Goal: Task Accomplishment & Management: Manage account settings

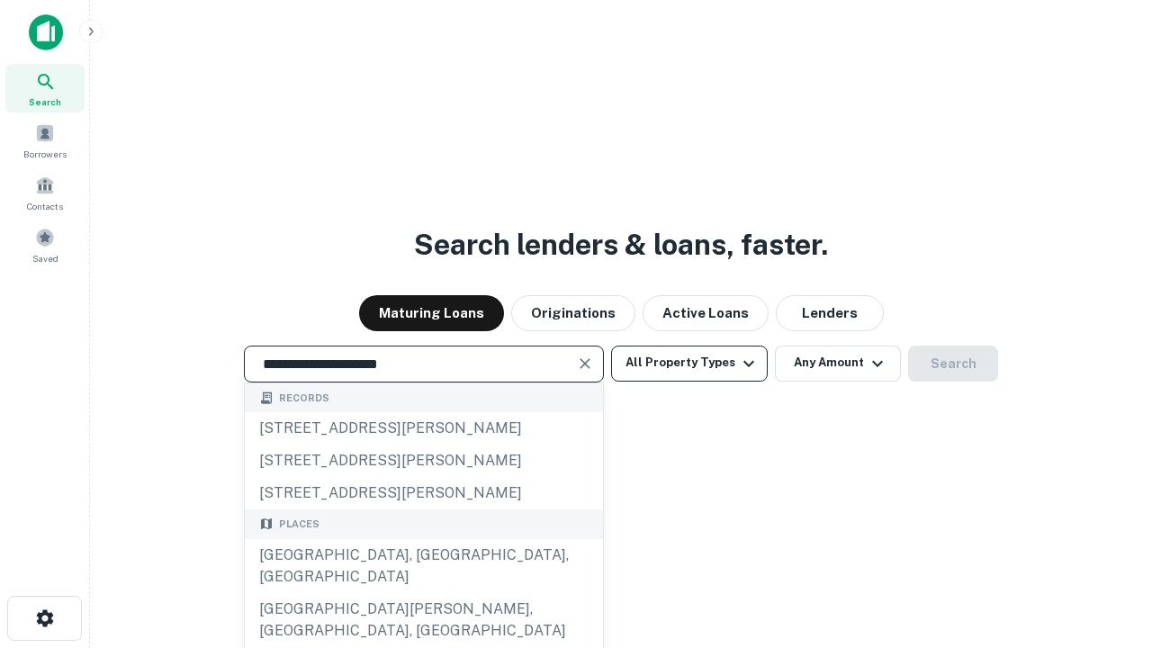
click at [423, 593] on div "[GEOGRAPHIC_DATA], [GEOGRAPHIC_DATA], [GEOGRAPHIC_DATA]" at bounding box center [424, 566] width 358 height 54
click at [690, 363] on button "All Property Types" at bounding box center [689, 364] width 157 height 36
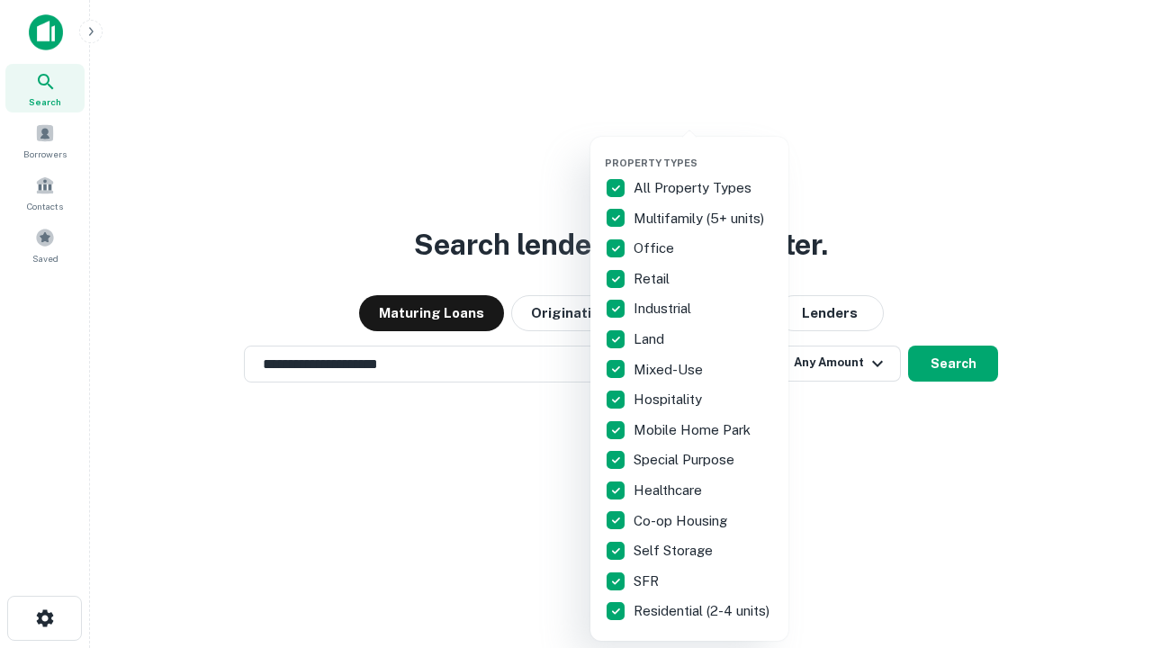
type input "**********"
click at [704, 151] on button "button" at bounding box center [704, 151] width 198 height 1
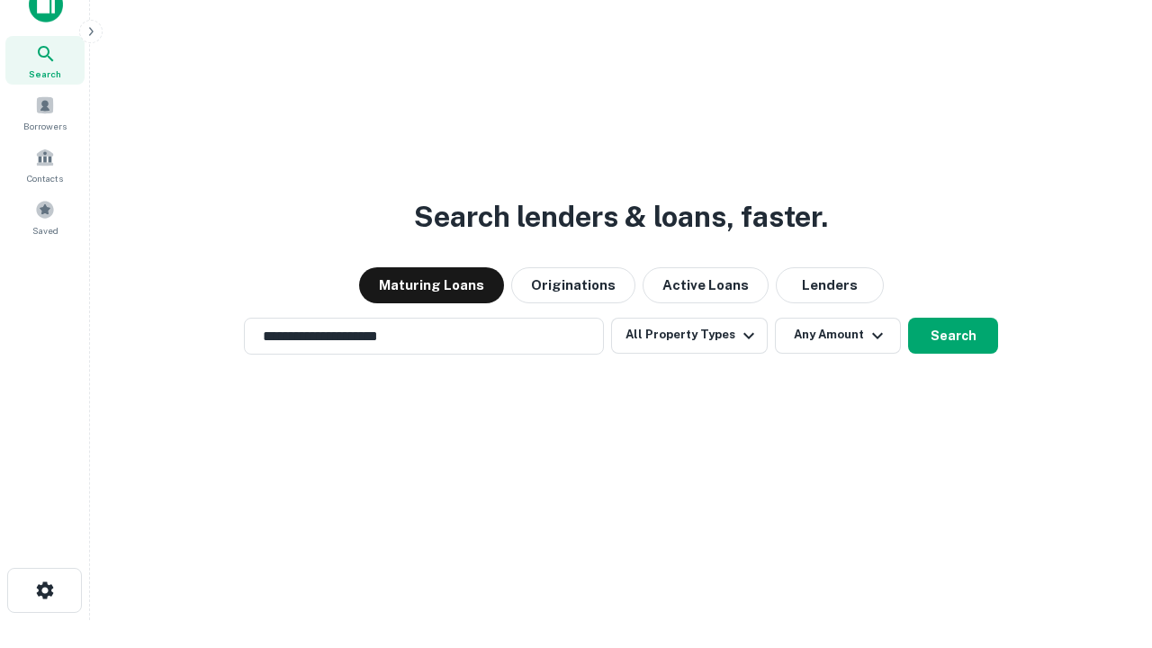
scroll to position [11, 217]
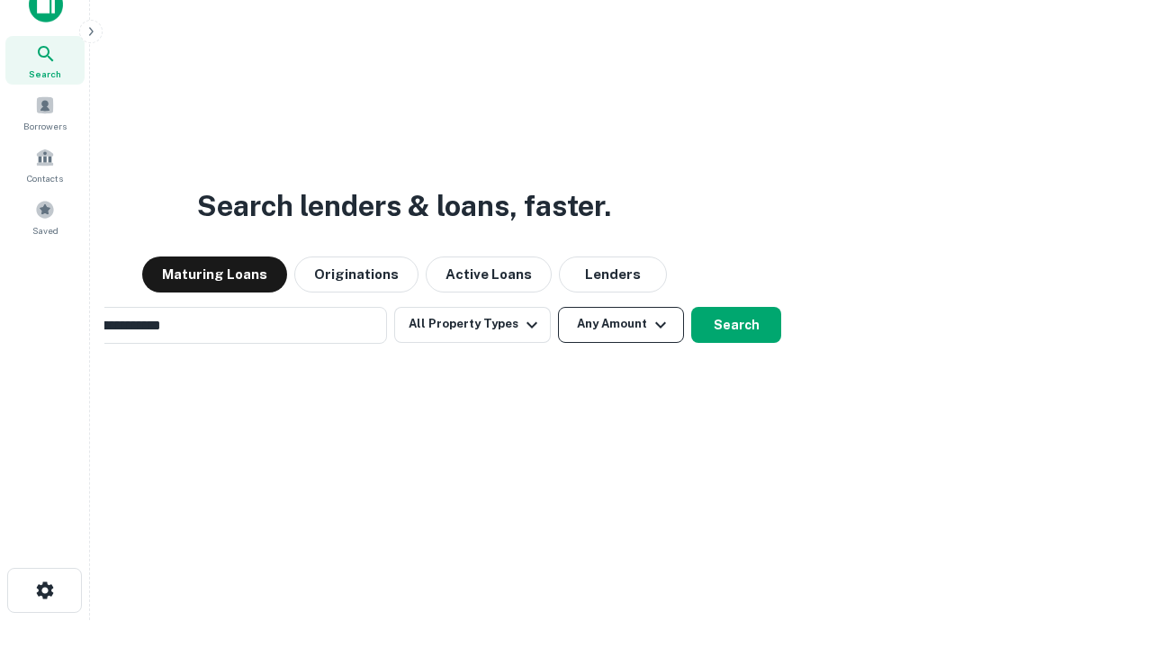
click at [558, 307] on button "Any Amount" at bounding box center [621, 325] width 126 height 36
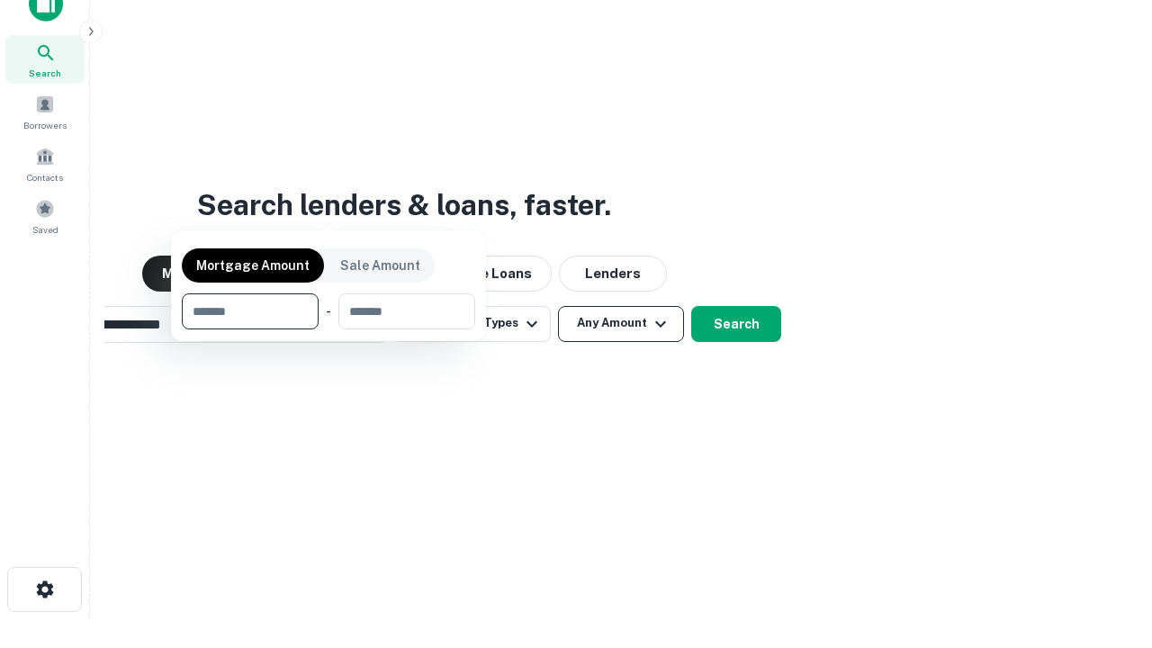
scroll to position [130, 510]
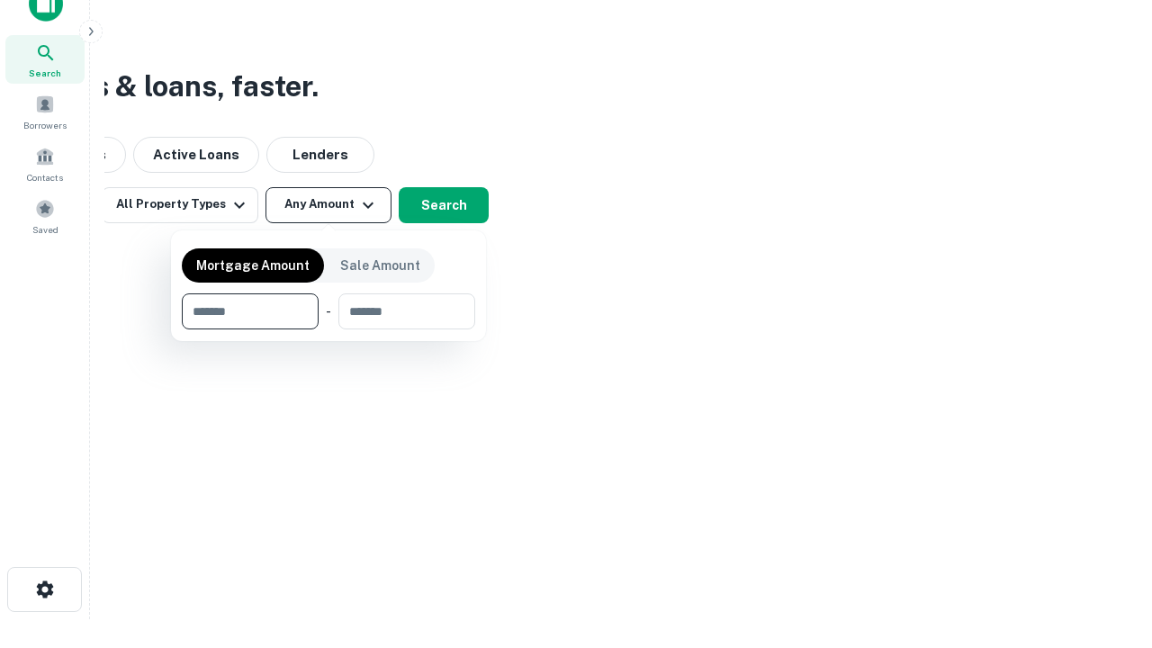
type input "*******"
click at [329, 330] on button "button" at bounding box center [329, 330] width 294 height 1
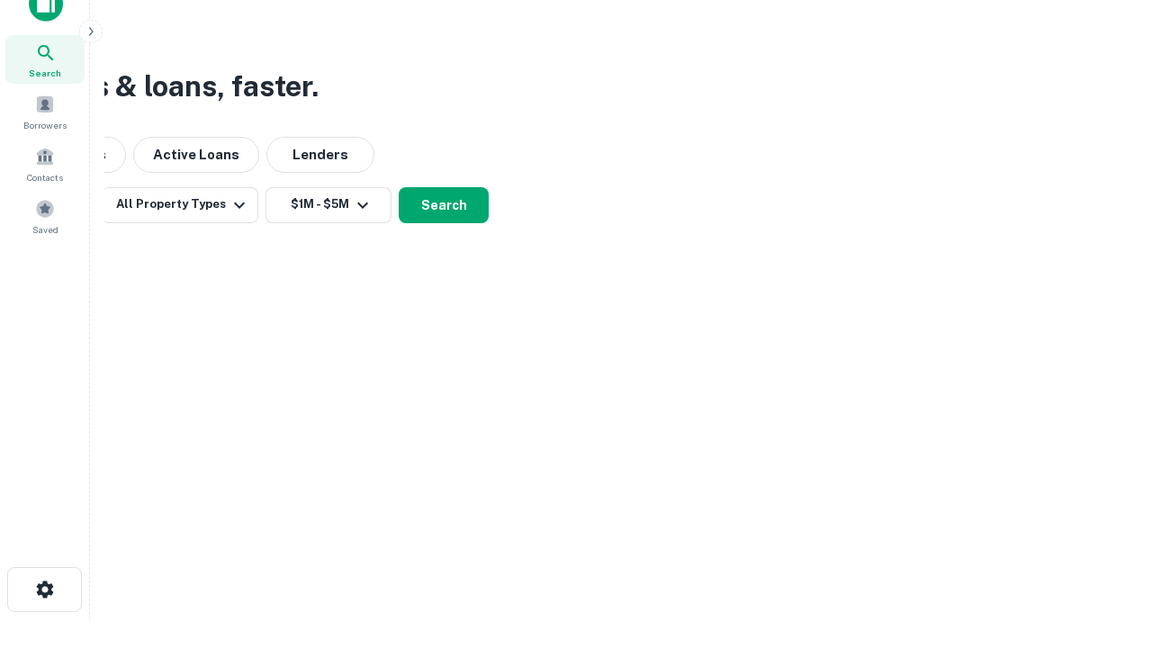
scroll to position [11, 332]
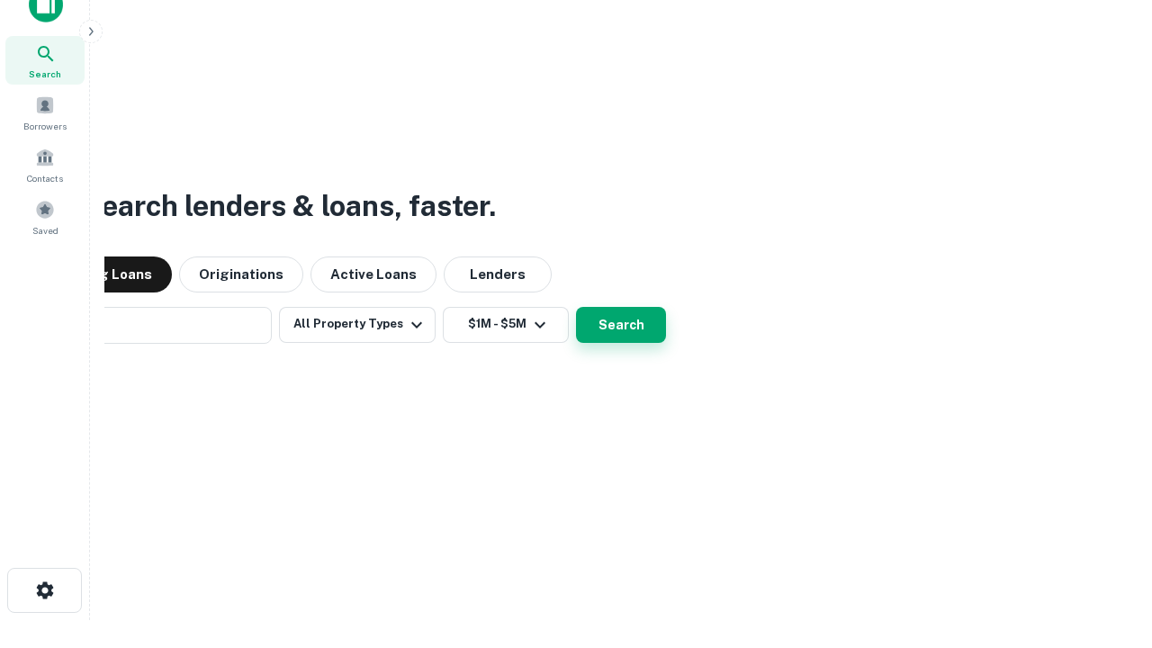
click at [576, 307] on button "Search" at bounding box center [621, 325] width 90 height 36
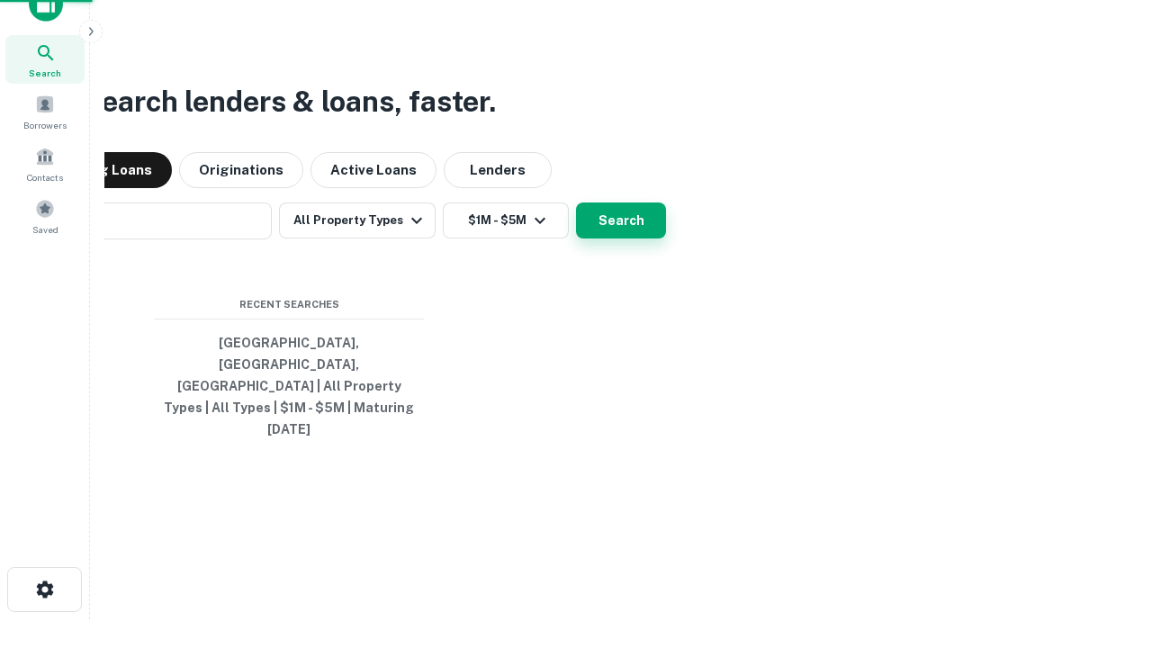
scroll to position [48, 510]
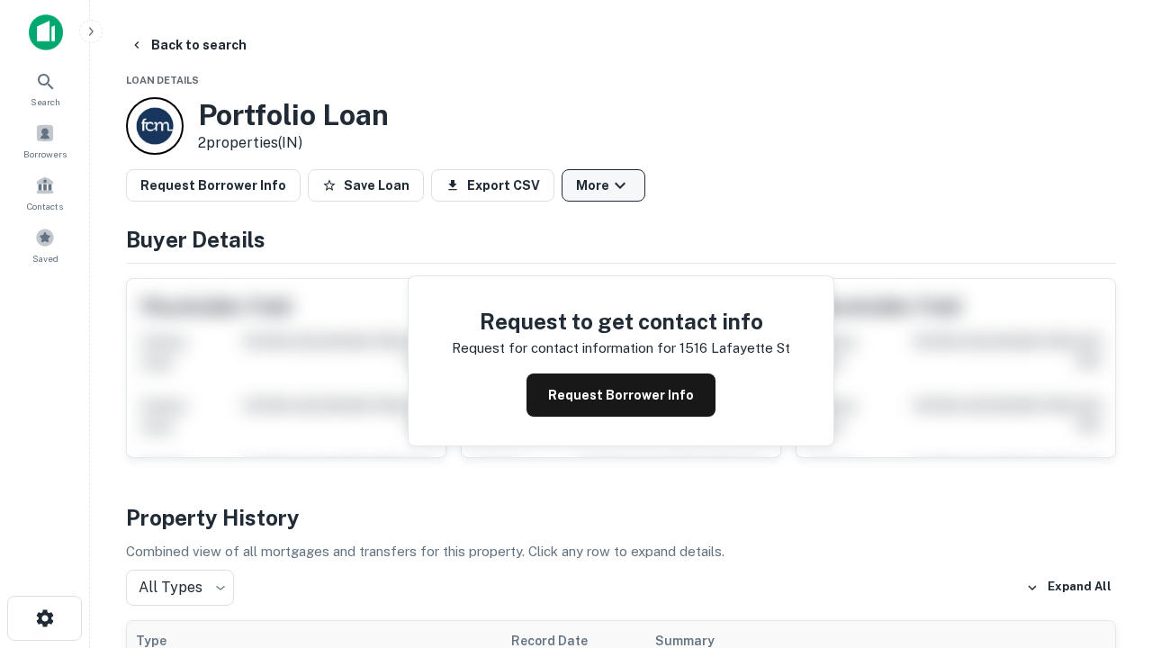
click at [603, 185] on button "More" at bounding box center [604, 185] width 84 height 32
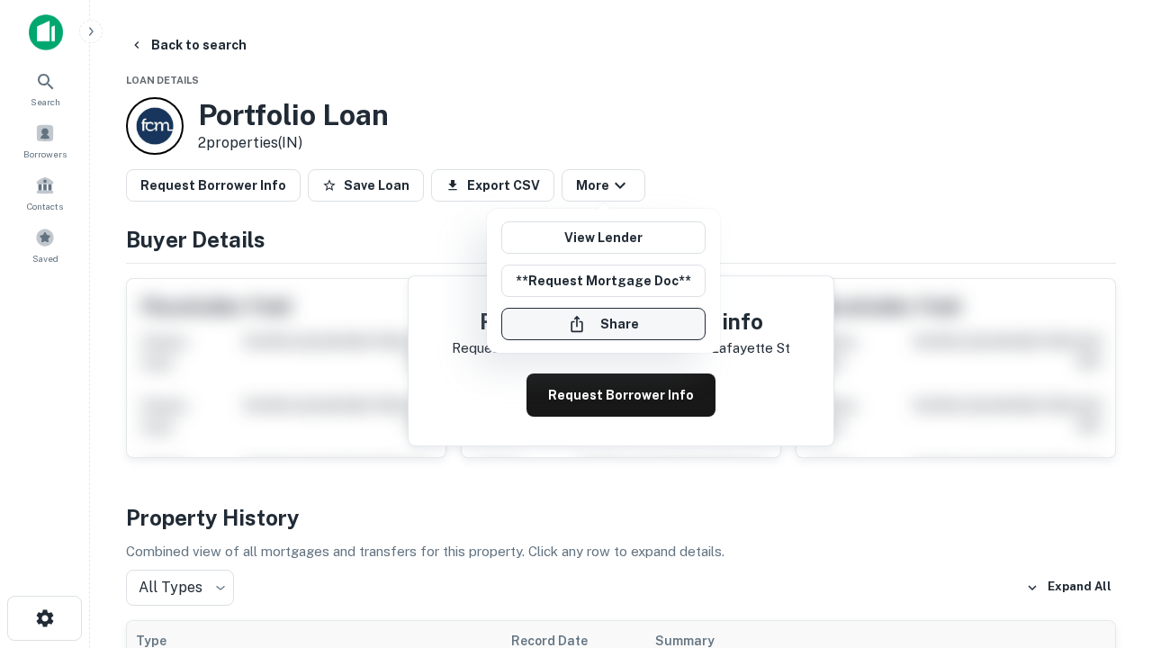
click at [603, 324] on button "Share" at bounding box center [603, 324] width 204 height 32
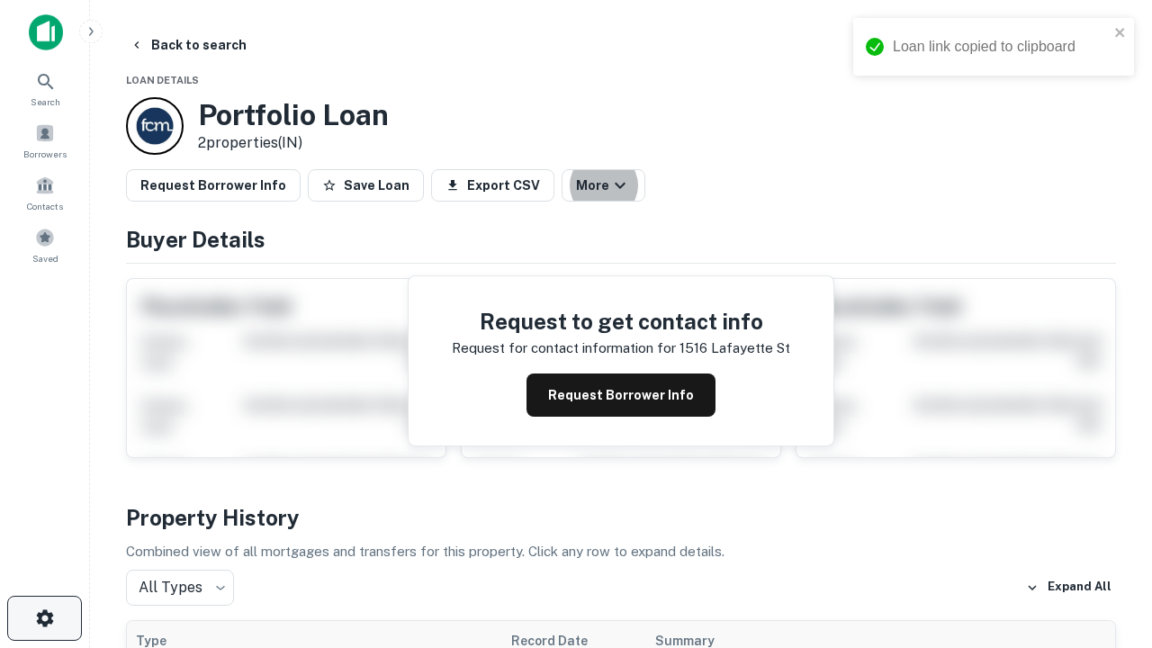
click at [44, 619] on icon "button" at bounding box center [45, 619] width 22 height 22
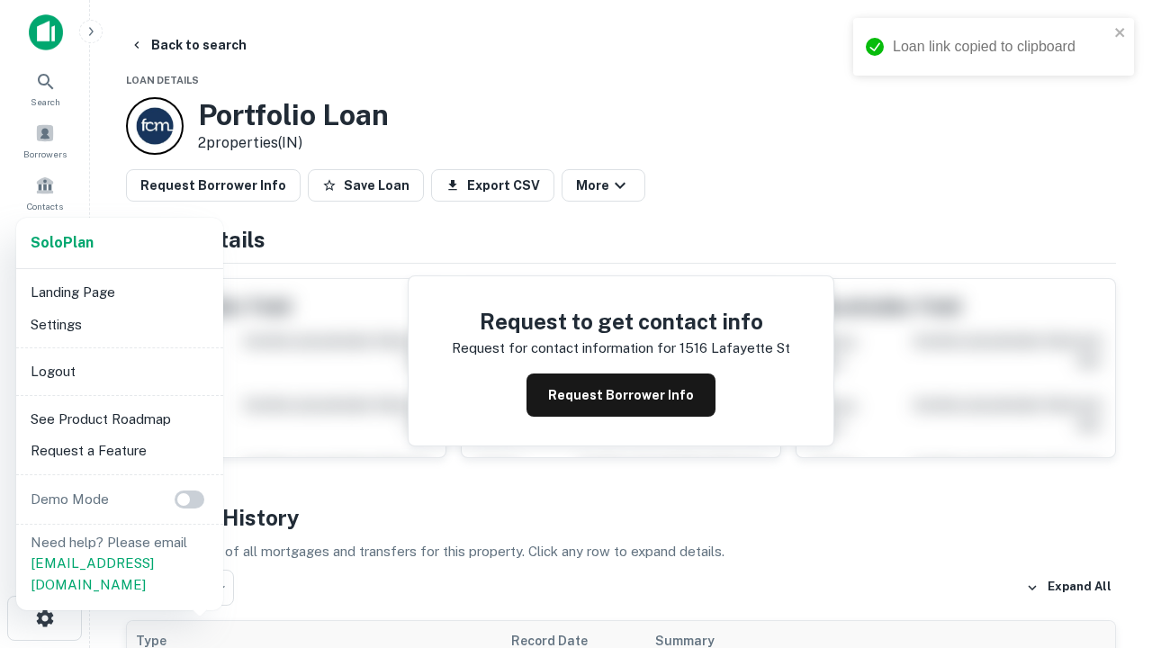
click at [119, 371] on li "Logout" at bounding box center [119, 372] width 193 height 32
